Goal: Find specific page/section: Find specific page/section

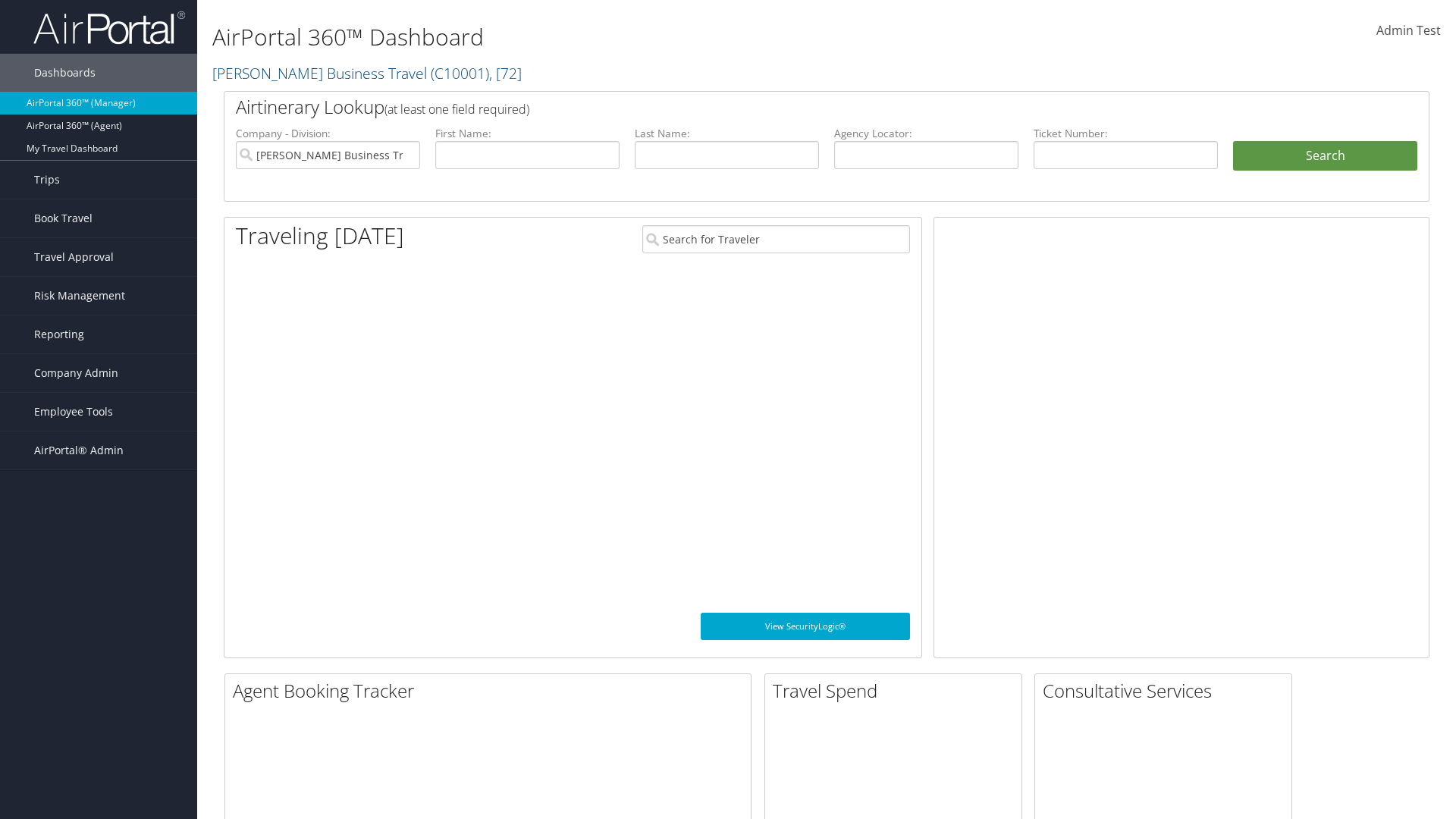
click at [99, 374] on span "Company Admin" at bounding box center [76, 373] width 84 height 38
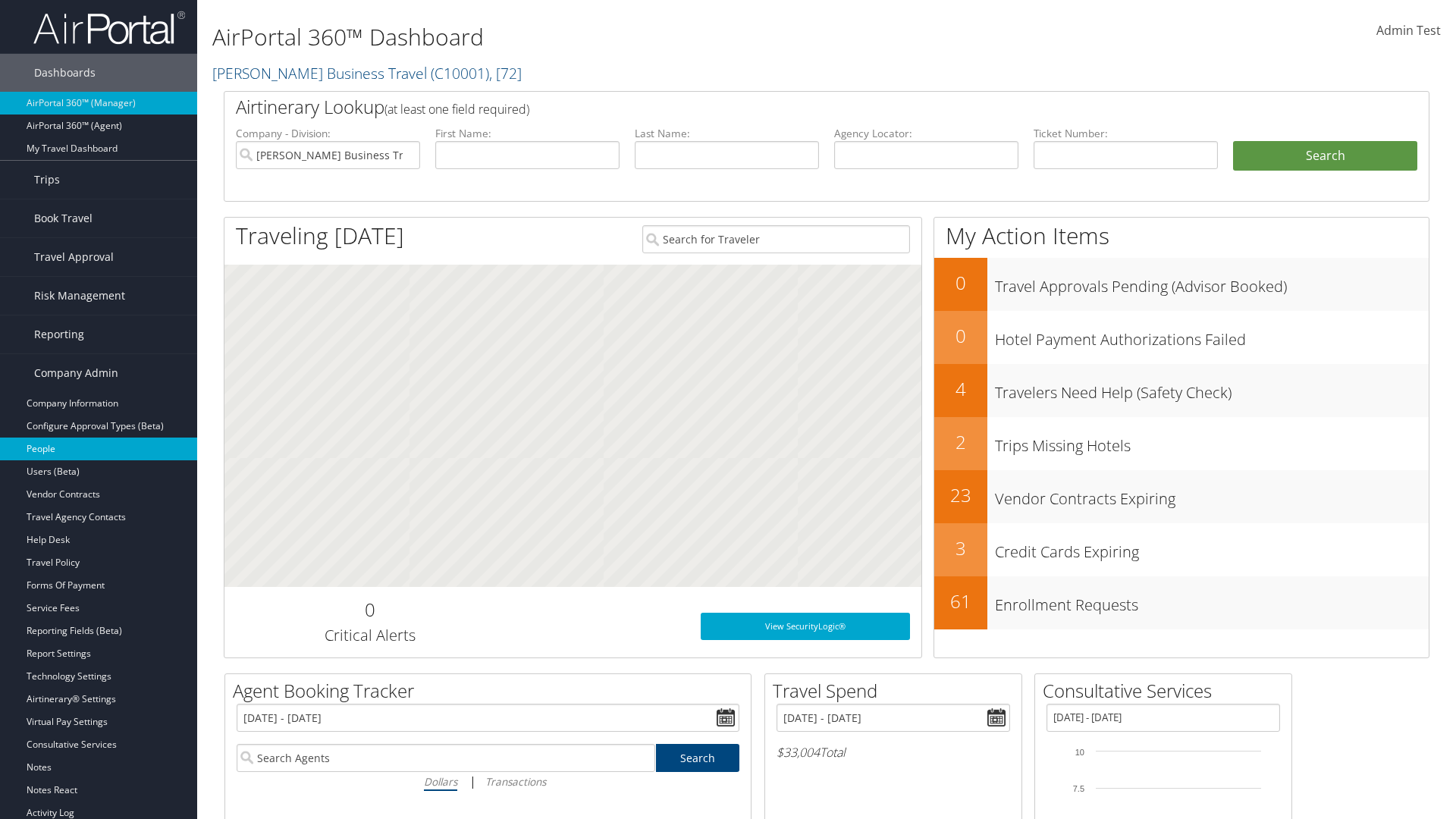
click at [99, 449] on link "People" at bounding box center [98, 449] width 197 height 22
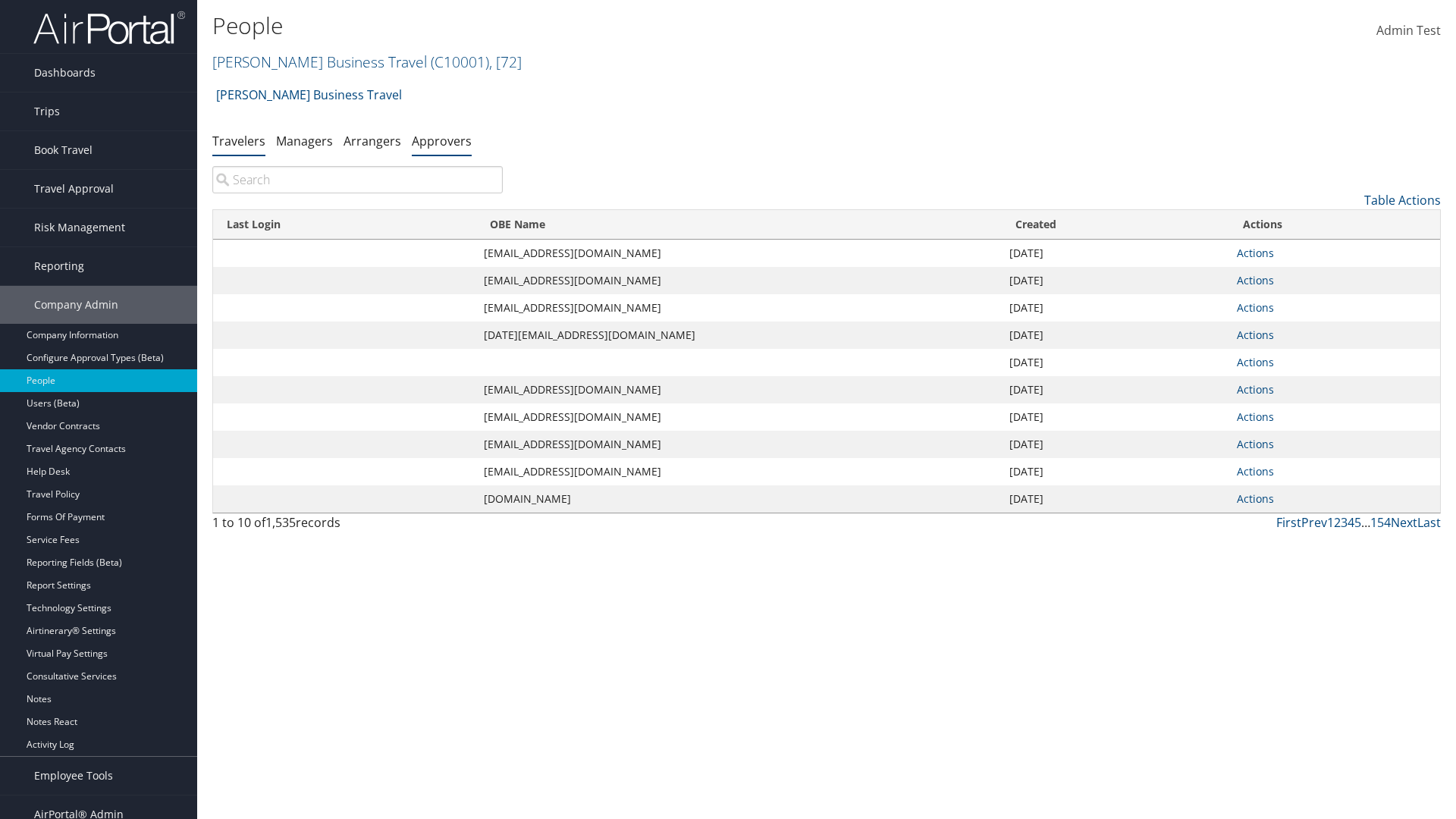
click at [442, 140] on link "Approvers" at bounding box center [442, 142] width 60 height 17
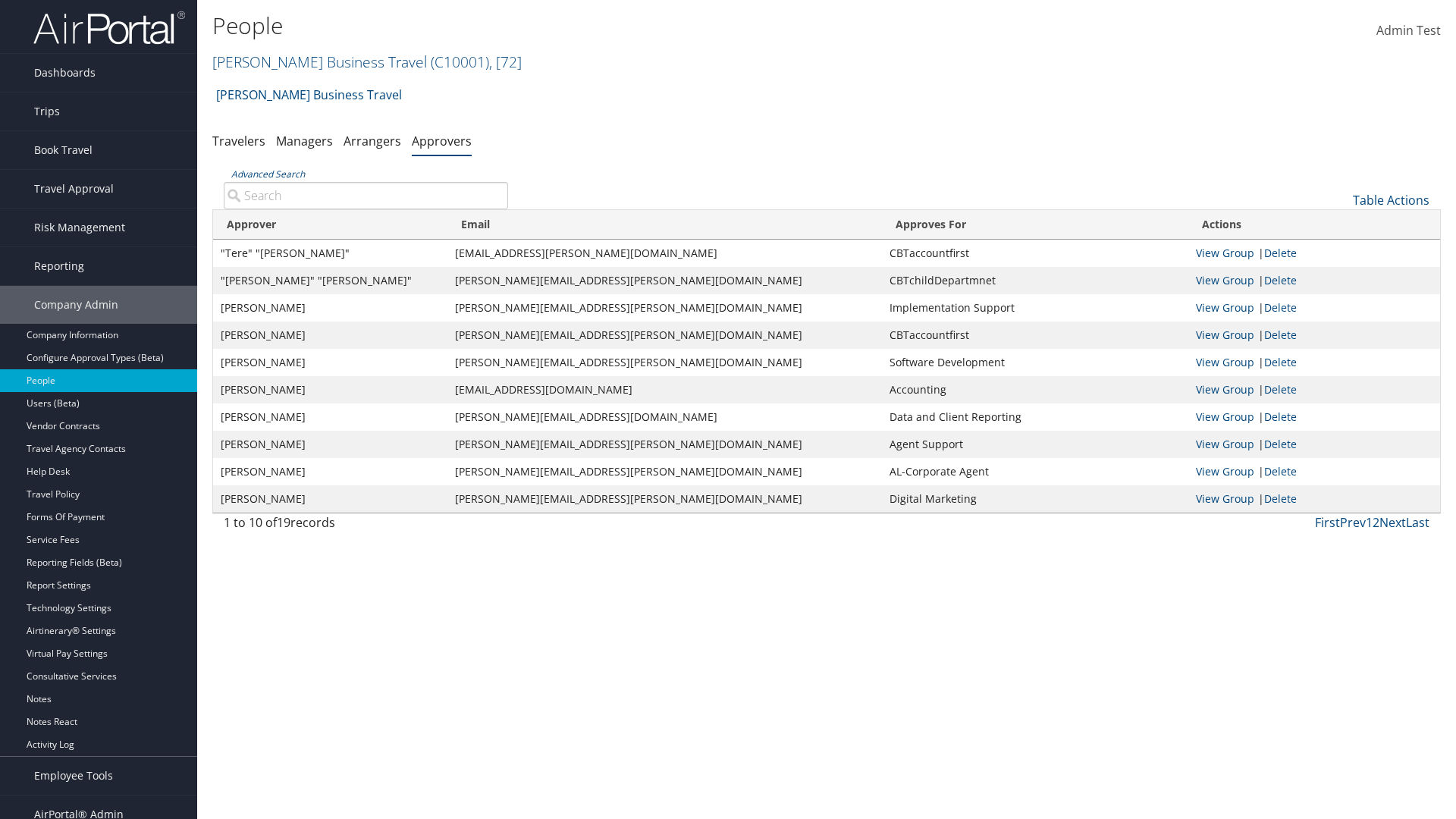
click at [366, 195] on input "Advanced Search" at bounding box center [366, 195] width 285 height 27
type input ""Tere" "[PERSON_NAME]""
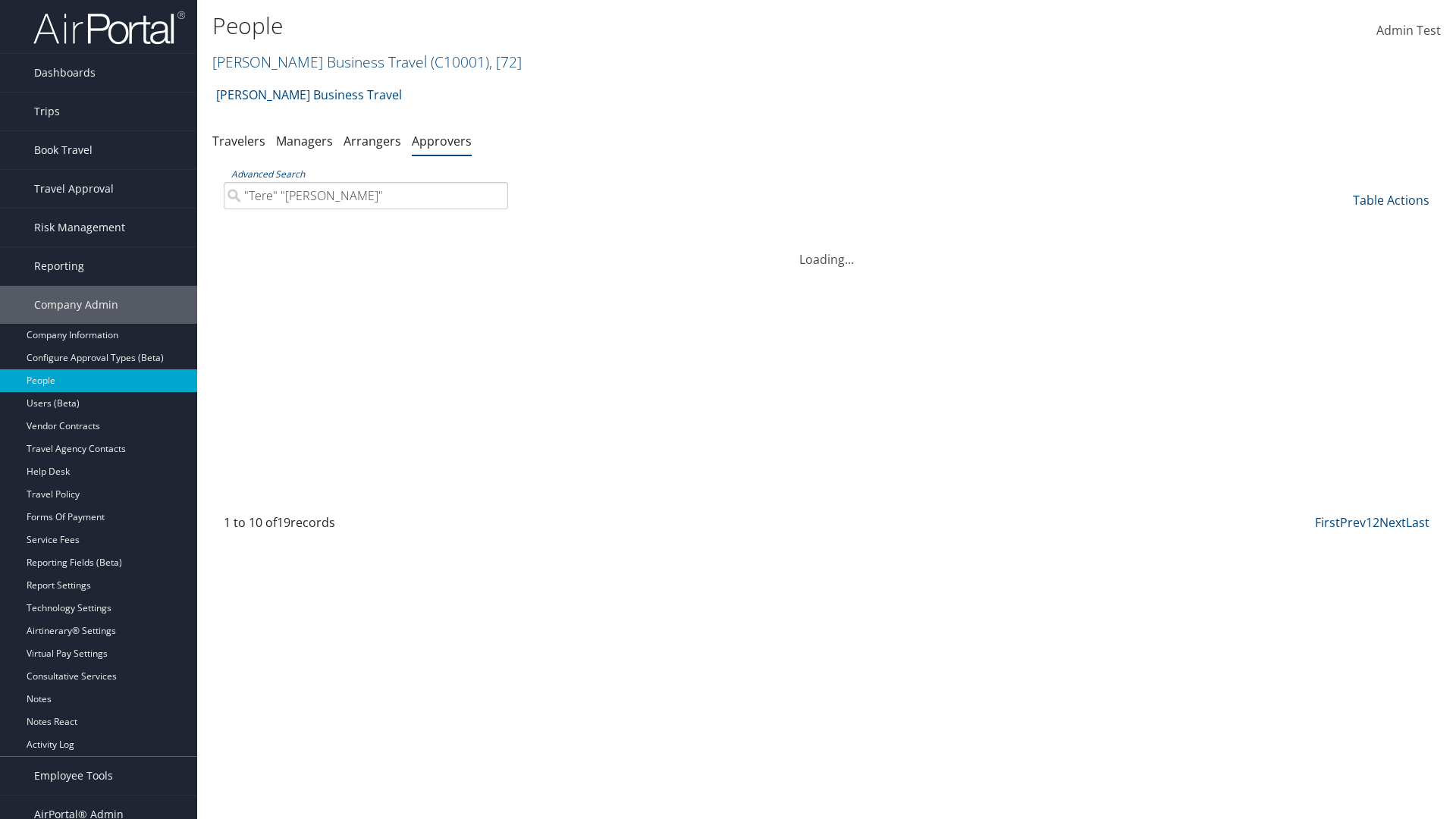
click at [366, 195] on input ""Tere" "[PERSON_NAME]"" at bounding box center [366, 195] width 285 height 27
type input "Non-existing Name"
